Goal: Task Accomplishment & Management: Use online tool/utility

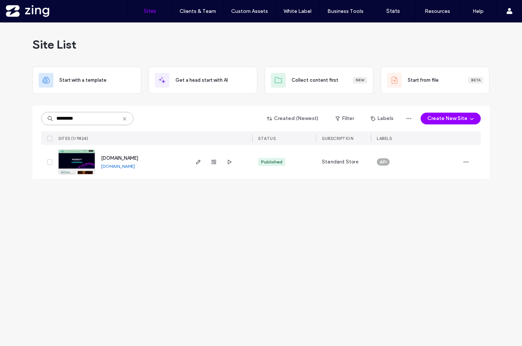
drag, startPoint x: 91, startPoint y: 119, endPoint x: 7, endPoint y: 119, distance: 83.6
click at [7, 119] on div "Site List Start with a template Get a head start with AI Collect content first …" at bounding box center [261, 184] width 522 height 324
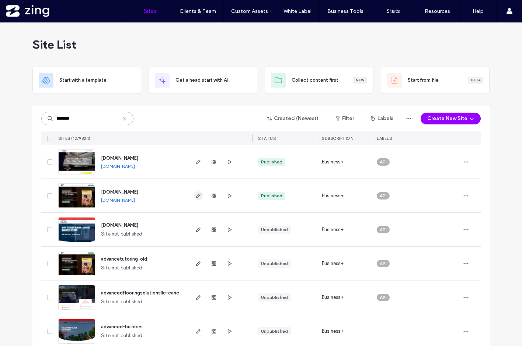
type input "*******"
click at [195, 195] on icon "button" at bounding box center [198, 196] width 6 height 6
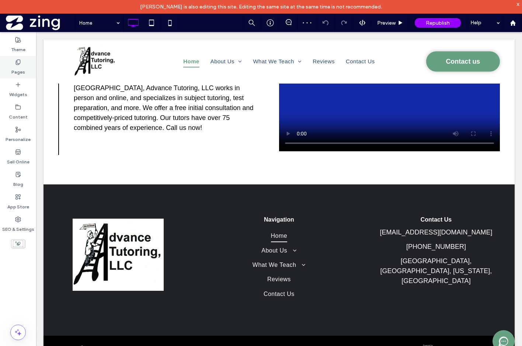
click at [19, 71] on label "Pages" at bounding box center [18, 70] width 14 height 10
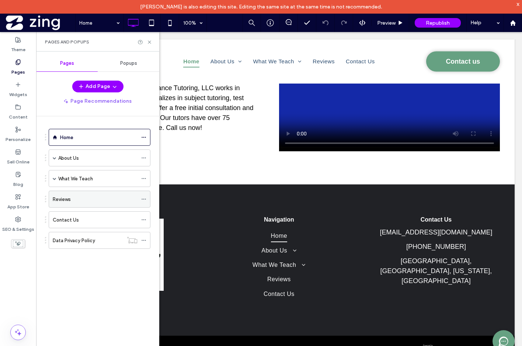
click at [90, 197] on div "Reviews" at bounding box center [95, 200] width 85 height 8
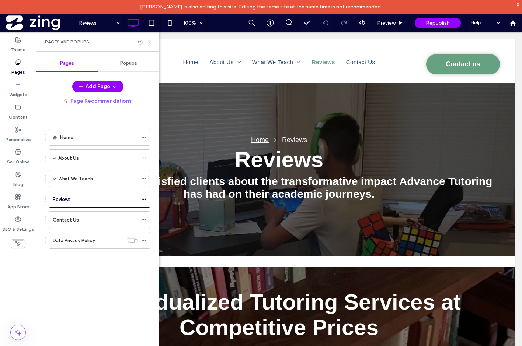
click at [149, 41] on div at bounding box center [261, 173] width 522 height 346
drag, startPoint x: 148, startPoint y: 39, endPoint x: 112, endPoint y: 8, distance: 48.0
click at [148, 39] on icon at bounding box center [150, 42] width 6 height 6
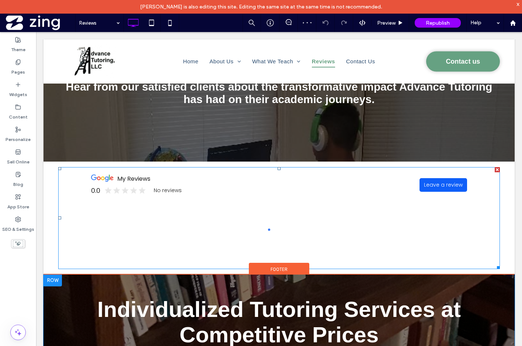
scroll to position [94, 0]
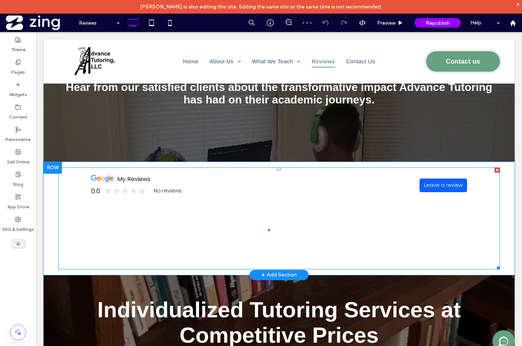
click at [236, 195] on span at bounding box center [278, 219] width 441 height 102
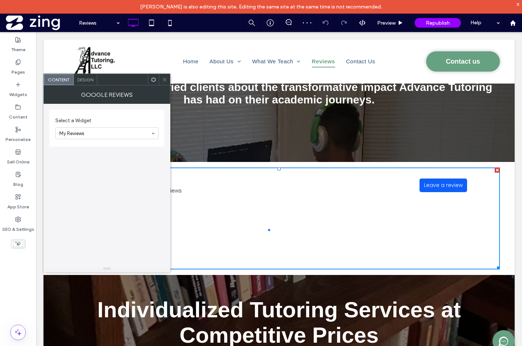
click at [105, 127] on section "Select a Widget My Reviews" at bounding box center [106, 127] width 103 height 29
click at [165, 77] on icon at bounding box center [165, 80] width 6 height 6
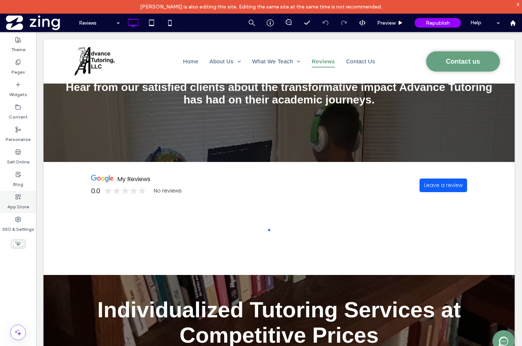
click at [17, 201] on label "App Store" at bounding box center [18, 205] width 22 height 10
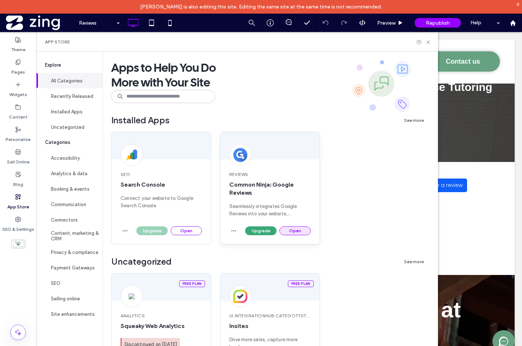
click at [287, 227] on button "Open" at bounding box center [294, 231] width 31 height 9
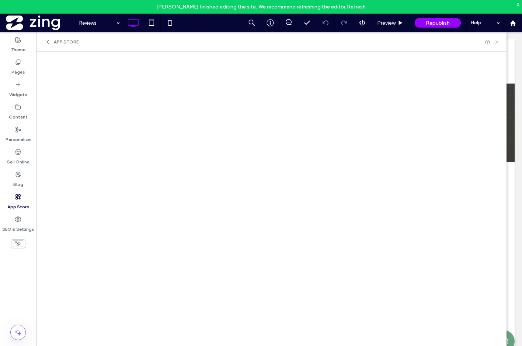
click at [494, 42] on icon at bounding box center [497, 42] width 6 height 6
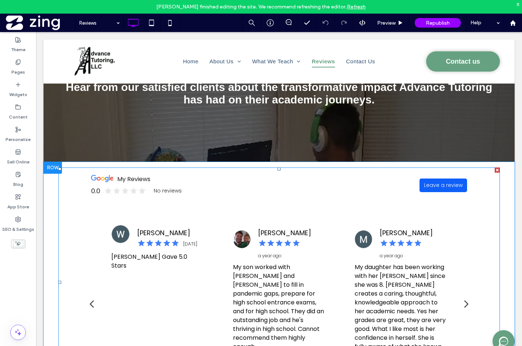
click at [184, 193] on span at bounding box center [278, 283] width 441 height 230
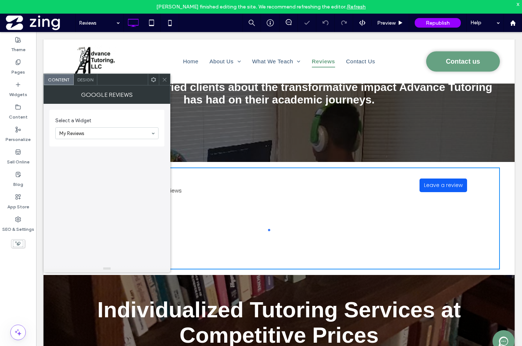
click at [164, 81] on icon at bounding box center [165, 80] width 6 height 6
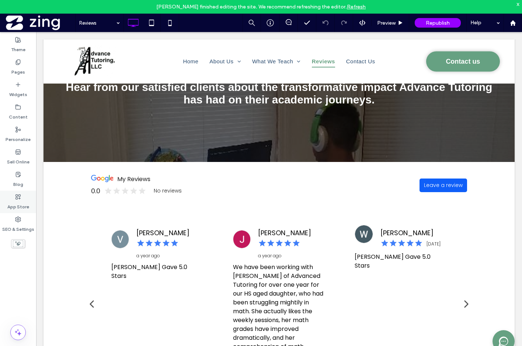
click at [20, 204] on label "App Store" at bounding box center [18, 205] width 22 height 10
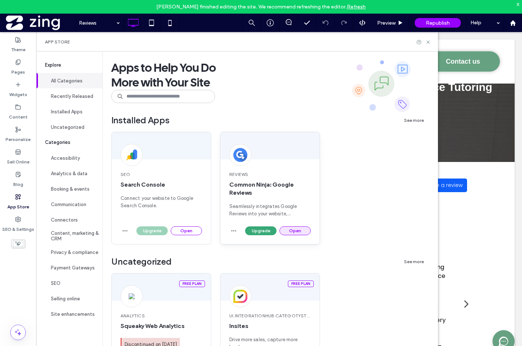
click at [295, 231] on button "Open" at bounding box center [294, 231] width 31 height 9
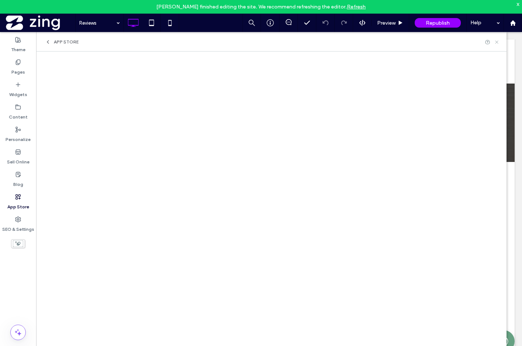
click at [495, 43] on use at bounding box center [496, 42] width 3 height 3
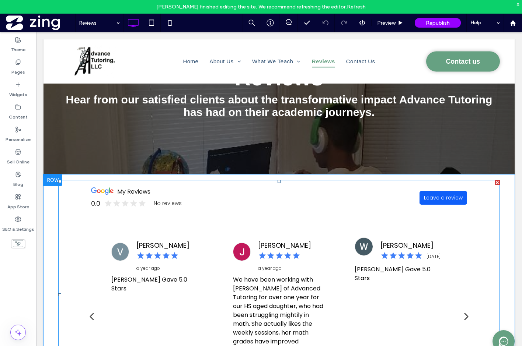
scroll to position [80, 0]
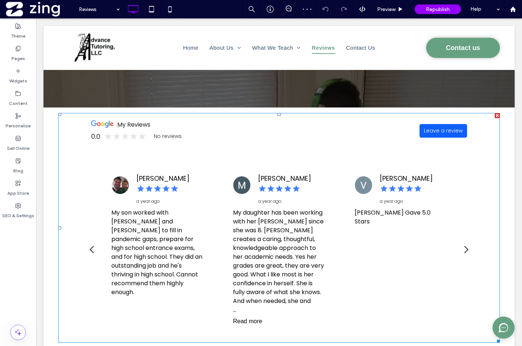
scroll to position [130, 0]
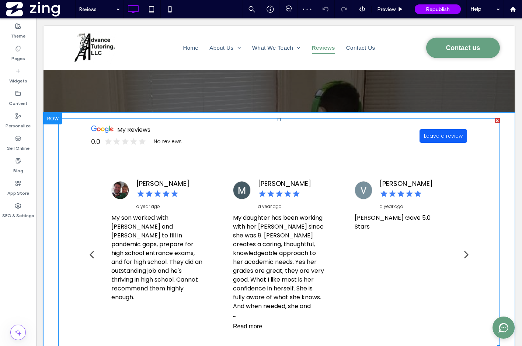
click at [199, 144] on span at bounding box center [278, 233] width 441 height 230
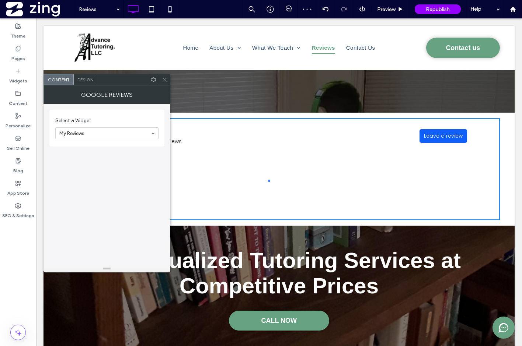
click at [101, 115] on section "Select a Widget My Reviews" at bounding box center [106, 127] width 103 height 29
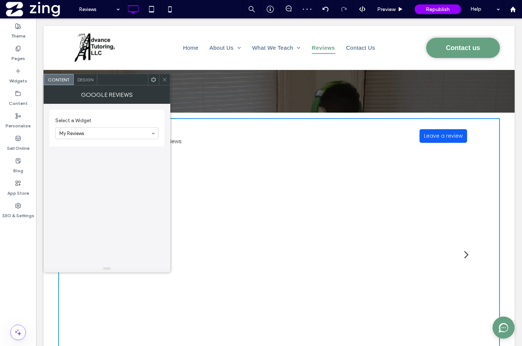
click at [168, 81] on div at bounding box center [164, 79] width 11 height 11
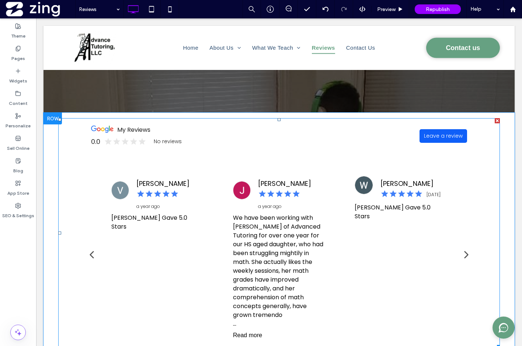
click at [233, 155] on span at bounding box center [278, 233] width 441 height 230
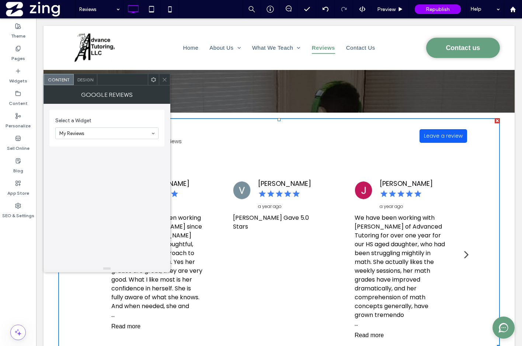
click at [164, 81] on icon at bounding box center [165, 80] width 6 height 6
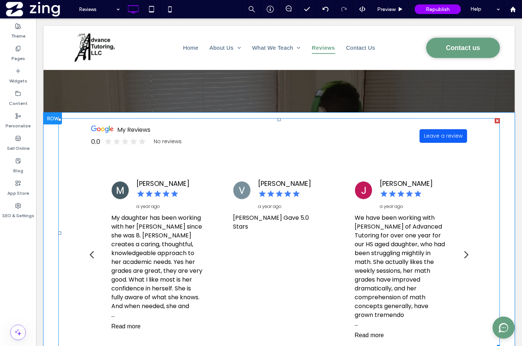
click at [193, 133] on span at bounding box center [278, 233] width 441 height 230
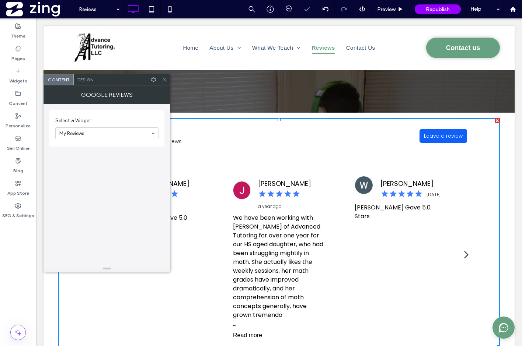
click at [165, 80] on icon at bounding box center [165, 80] width 6 height 6
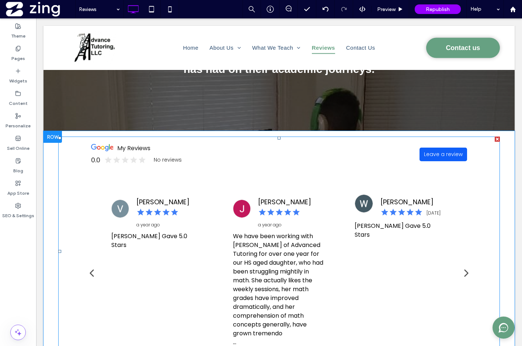
scroll to position [140, 0]
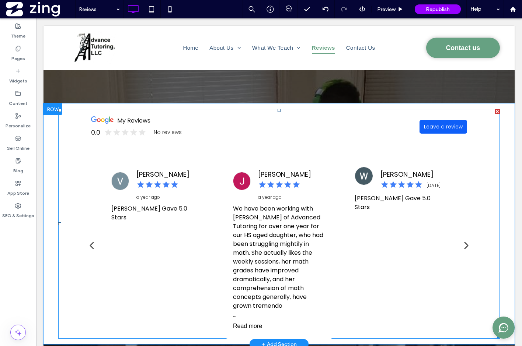
click at [215, 173] on span at bounding box center [278, 224] width 441 height 230
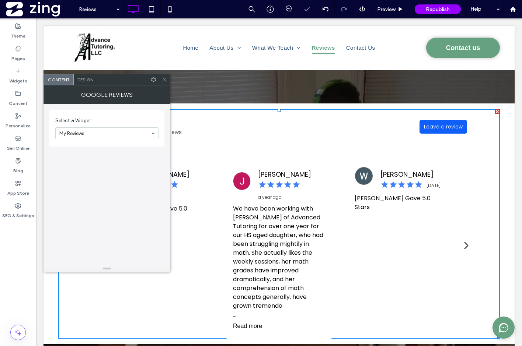
click at [163, 80] on icon at bounding box center [165, 80] width 6 height 6
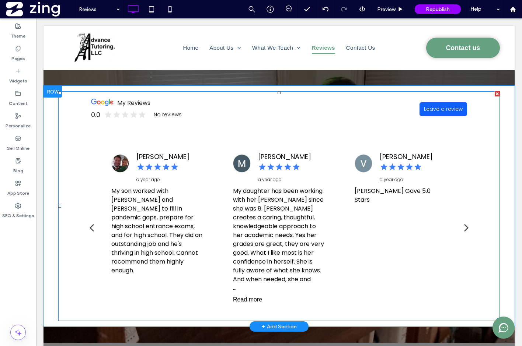
scroll to position [160, 0]
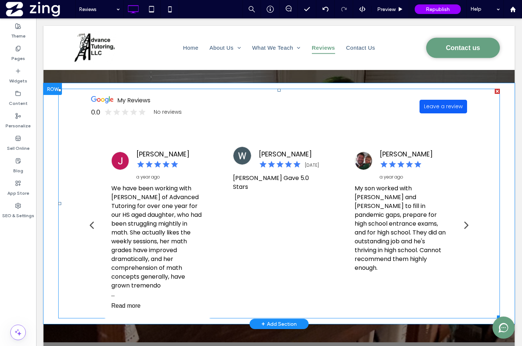
click at [225, 159] on span at bounding box center [278, 204] width 441 height 230
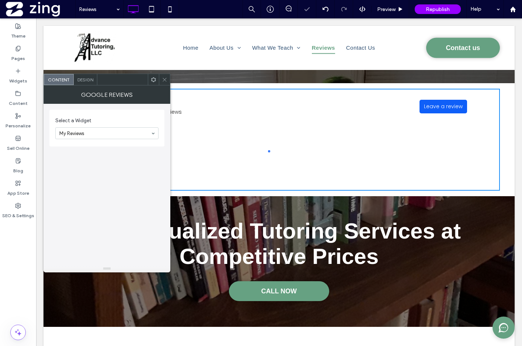
click at [164, 80] on icon at bounding box center [165, 80] width 6 height 6
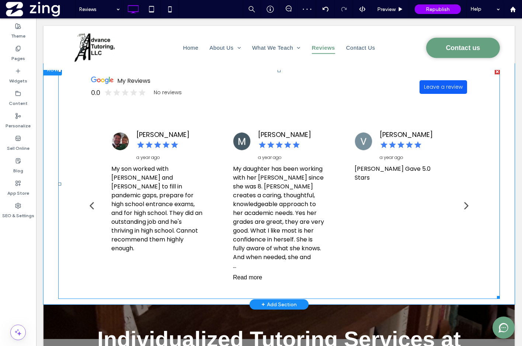
scroll to position [179, 0]
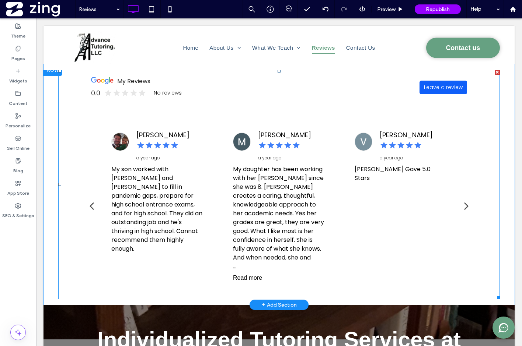
click at [292, 104] on span at bounding box center [278, 185] width 441 height 230
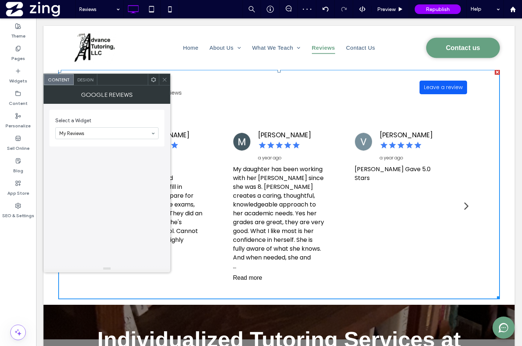
click at [165, 84] on span at bounding box center [165, 79] width 6 height 11
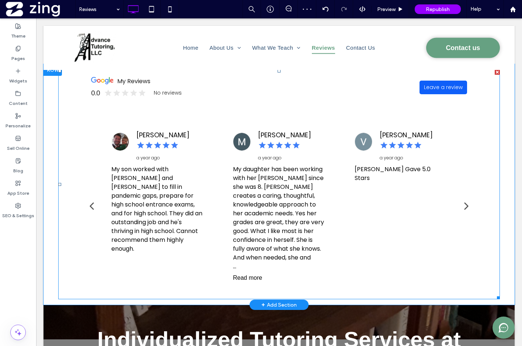
click at [272, 128] on span at bounding box center [278, 185] width 441 height 230
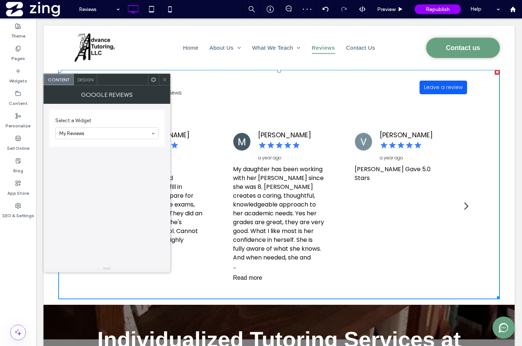
click at [83, 81] on span "Design" at bounding box center [85, 80] width 16 height 6
click at [64, 78] on span "Content" at bounding box center [59, 80] width 22 height 6
click at [164, 79] on use at bounding box center [164, 80] width 4 height 4
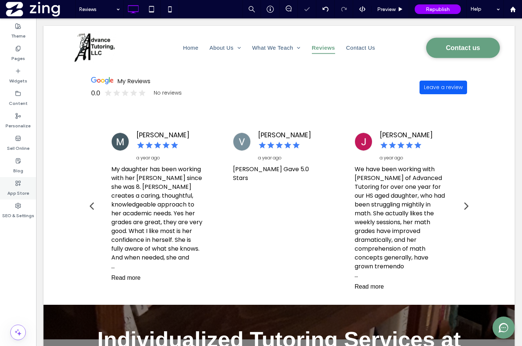
click at [26, 195] on label "App Store" at bounding box center [18, 191] width 22 height 10
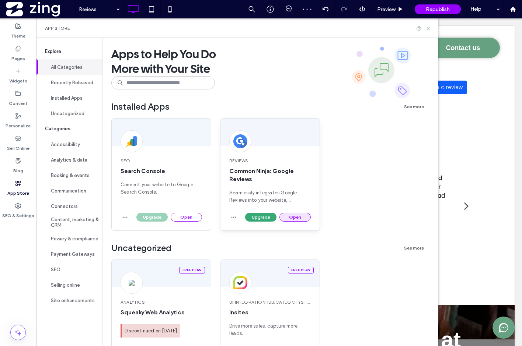
click at [301, 218] on button "Open" at bounding box center [294, 217] width 31 height 9
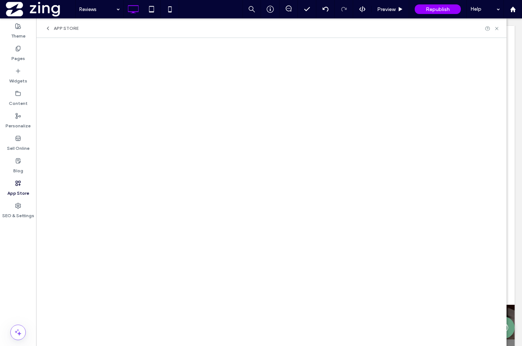
click at [202, 33] on div "App Store" at bounding box center [271, 28] width 470 height 20
click at [497, 29] on use at bounding box center [496, 28] width 3 height 3
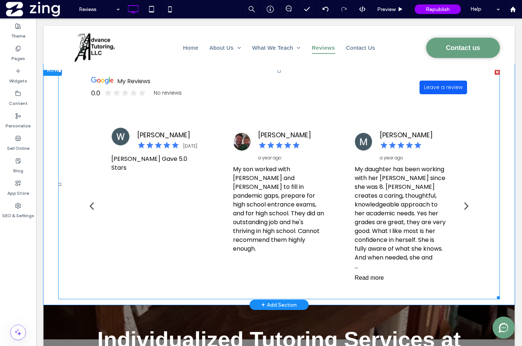
click at [170, 110] on span at bounding box center [278, 185] width 441 height 230
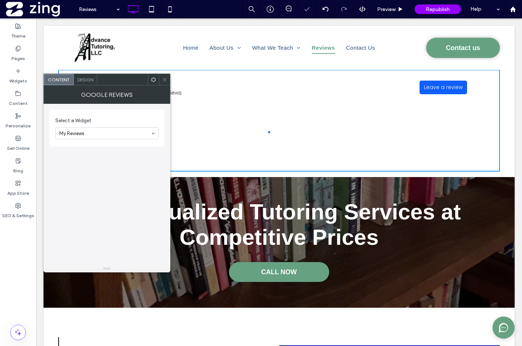
click at [163, 80] on icon at bounding box center [165, 80] width 6 height 6
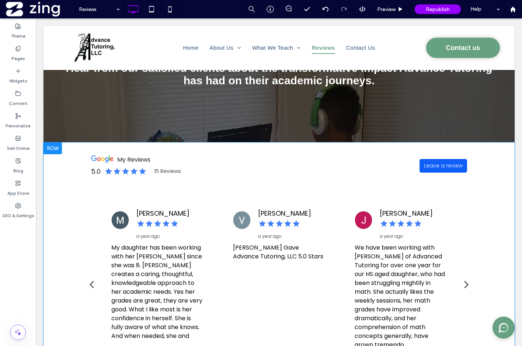
scroll to position [69, 0]
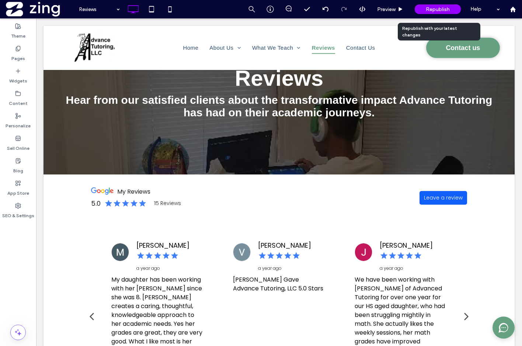
click at [437, 8] on span "Republish" at bounding box center [438, 9] width 24 height 6
